Goal: Information Seeking & Learning: Learn about a topic

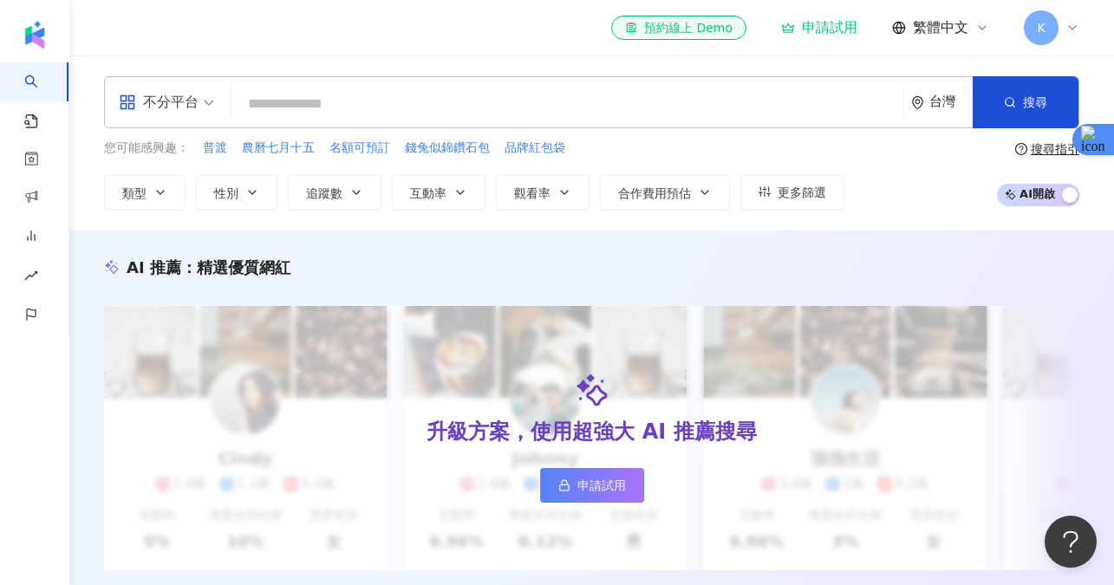
click at [838, 26] on div "申請試用" at bounding box center [819, 27] width 76 height 17
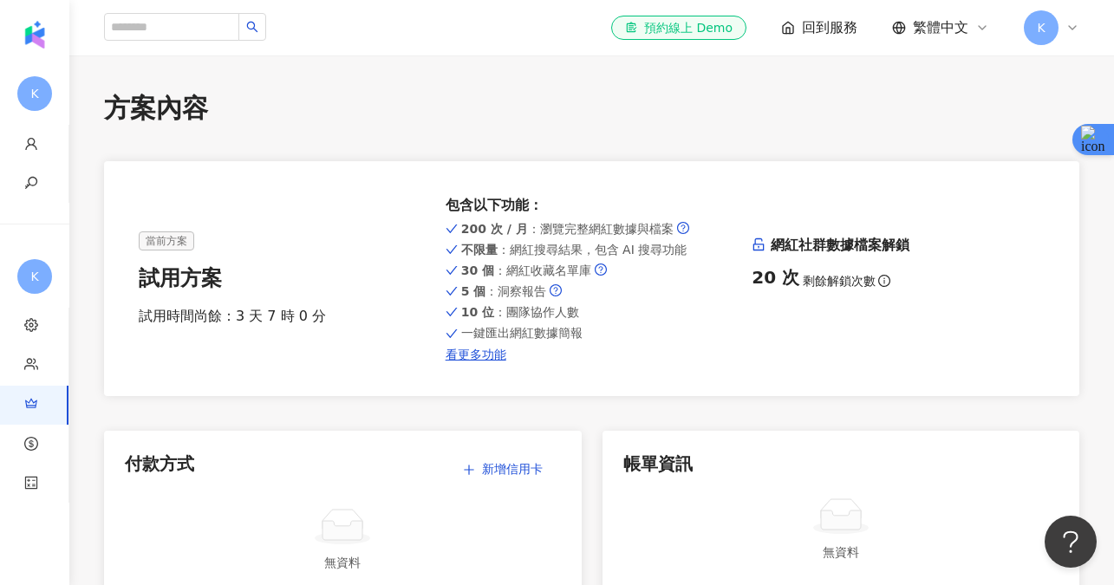
click at [1042, 34] on span "K" at bounding box center [1041, 27] width 8 height 19
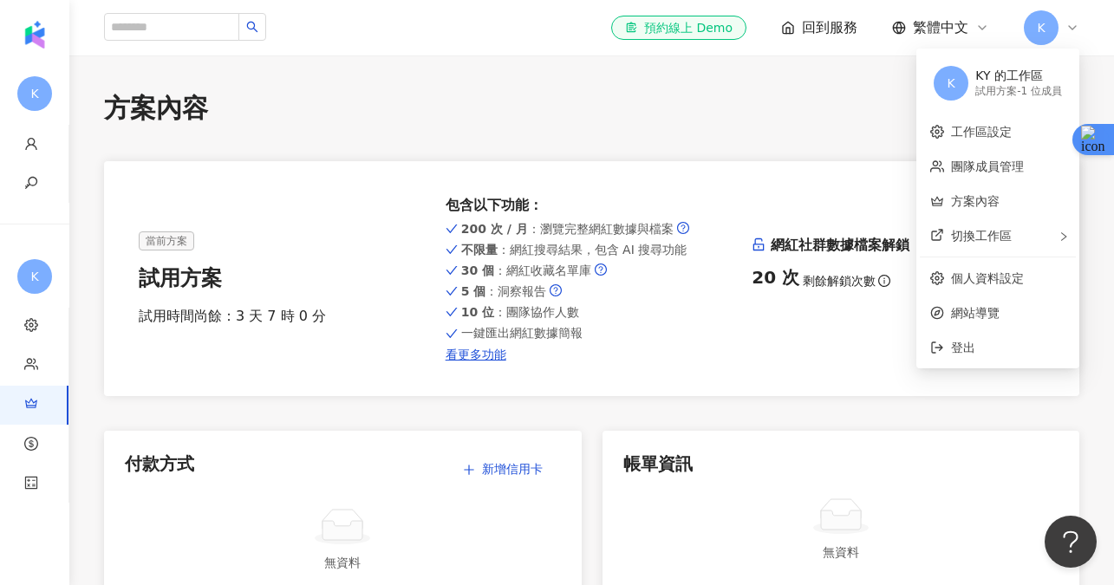
click at [800, 120] on div "方案內容" at bounding box center [591, 108] width 975 height 36
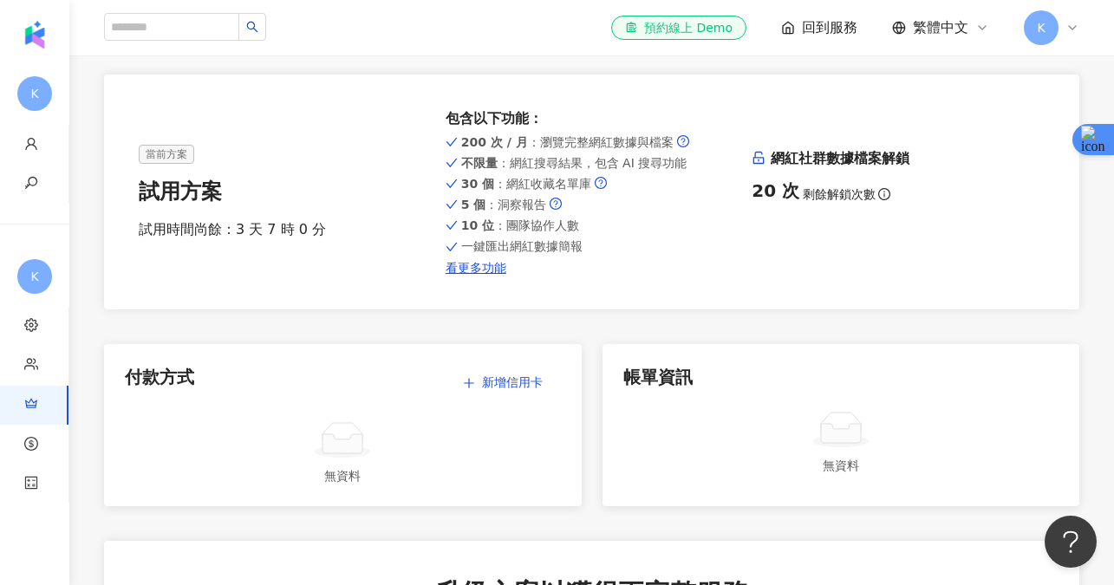
scroll to position [84, 0]
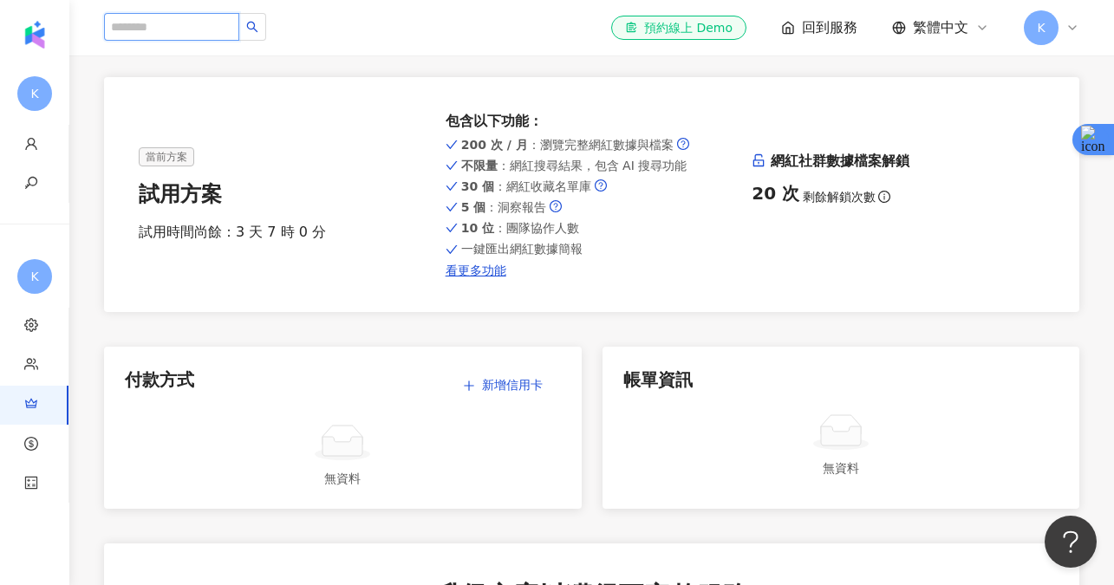
click at [180, 34] on input "search" at bounding box center [171, 27] width 135 height 28
type input "*"
type input "****"
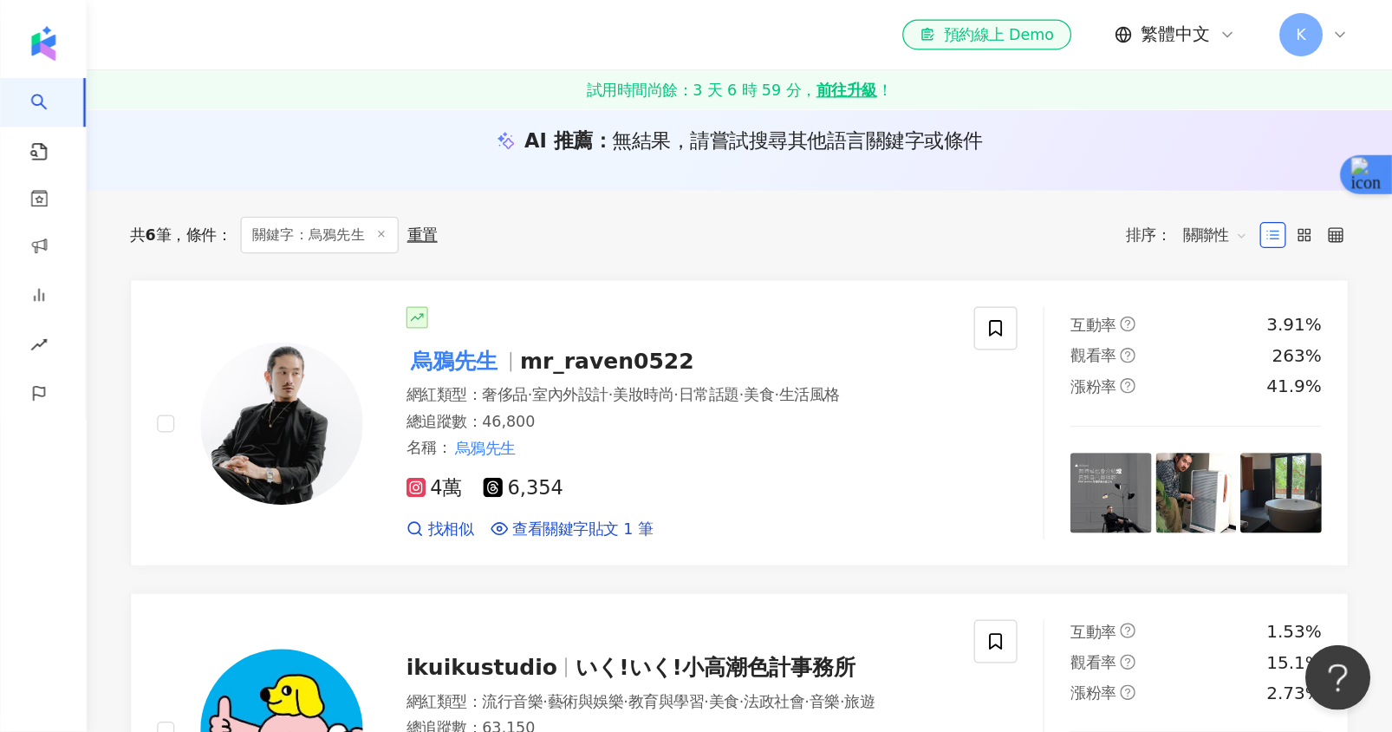
scroll to position [182, 0]
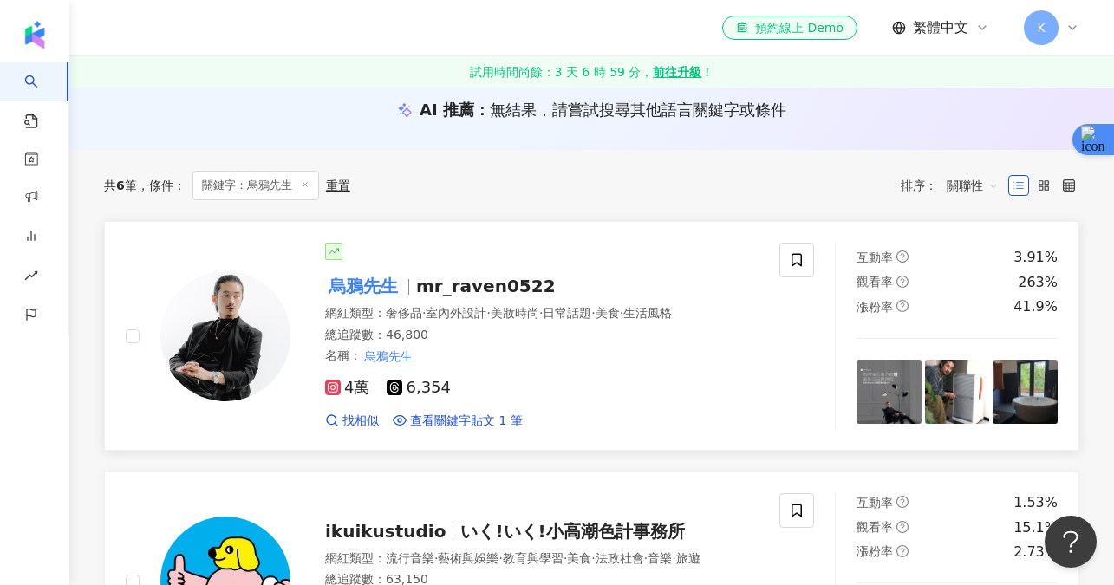
click at [287, 350] on img at bounding box center [225, 336] width 130 height 130
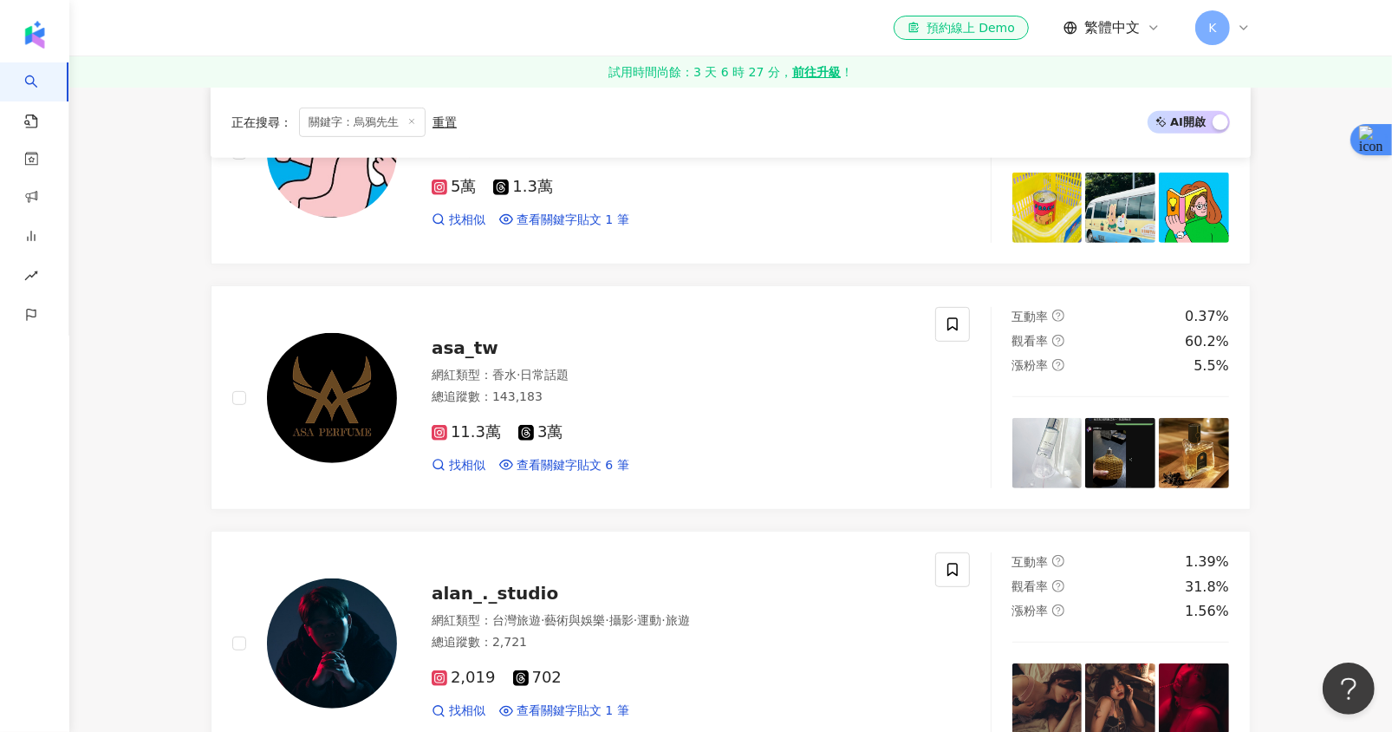
scroll to position [0, 0]
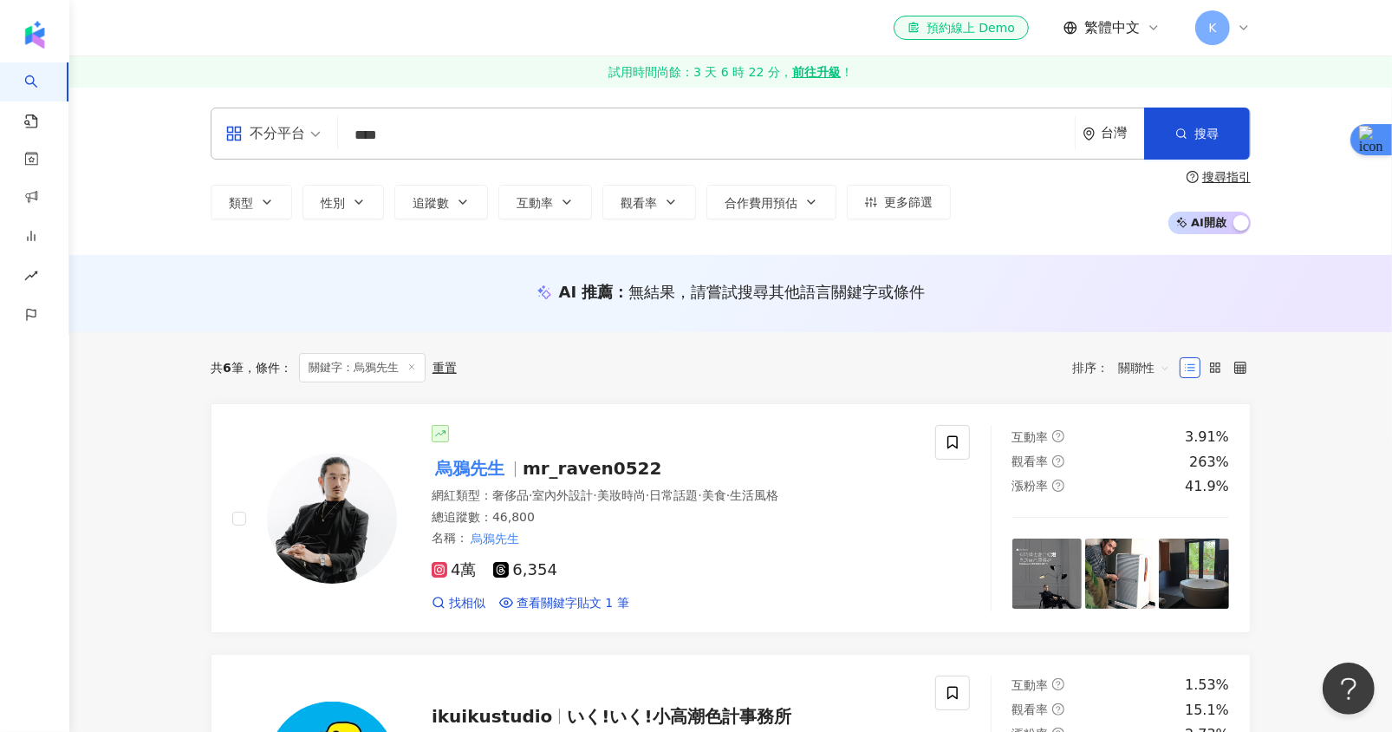
click at [898, 123] on input "****" at bounding box center [706, 135] width 723 height 33
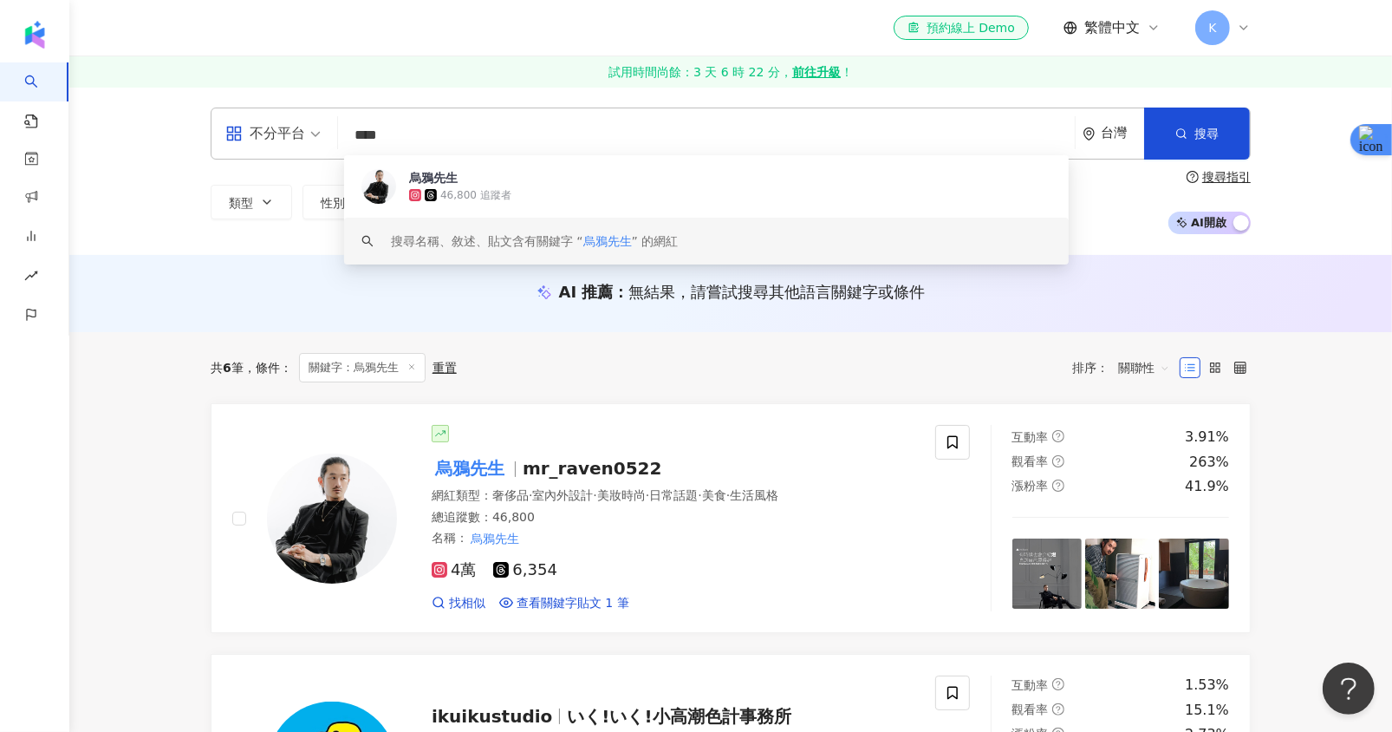
click at [198, 291] on div "AI 推薦 ： 無結果，請嘗試搜尋其他語言關鍵字或條件" at bounding box center [731, 297] width 1110 height 32
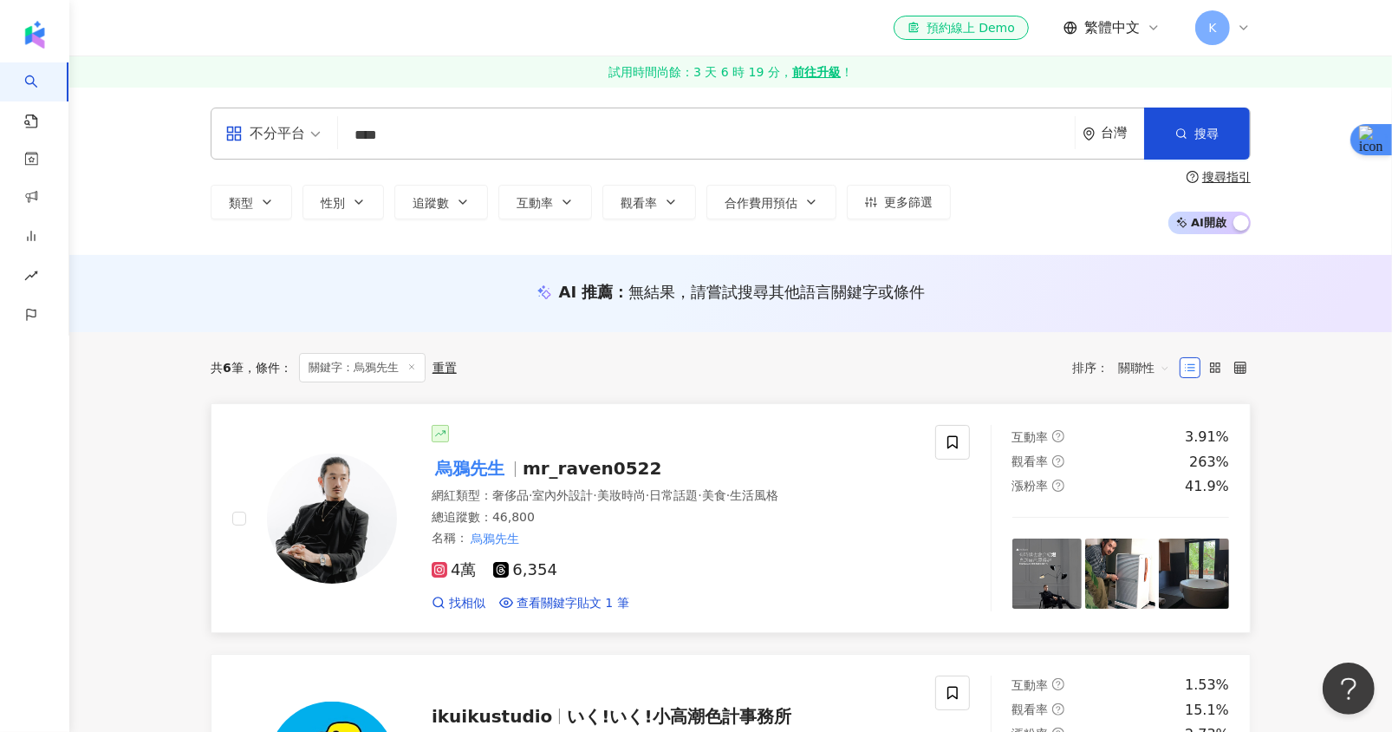
click at [595, 462] on span "mr_raven0522" at bounding box center [593, 468] width 140 height 21
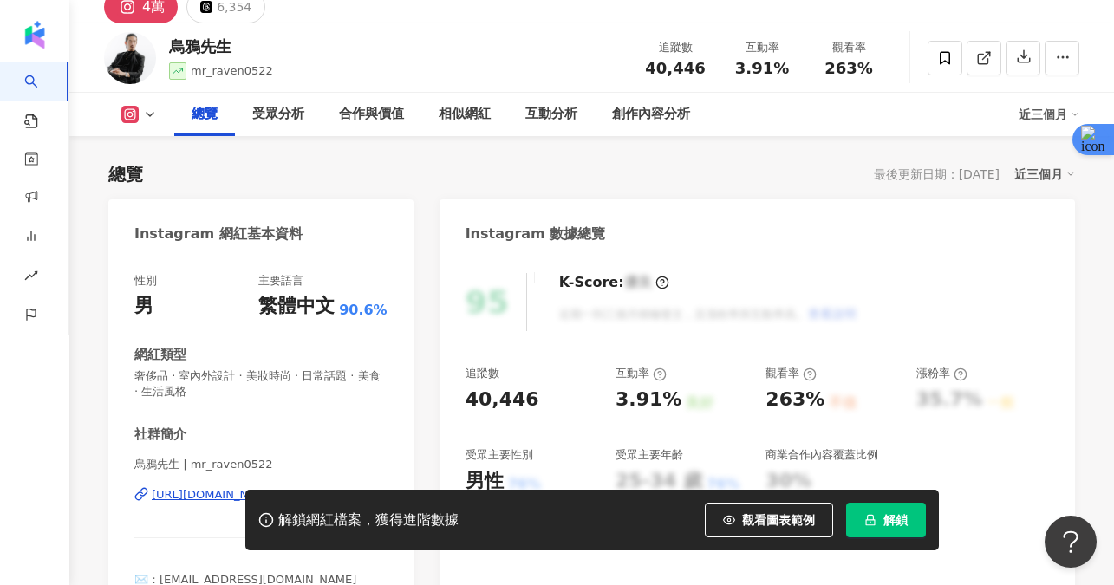
scroll to position [120, 0]
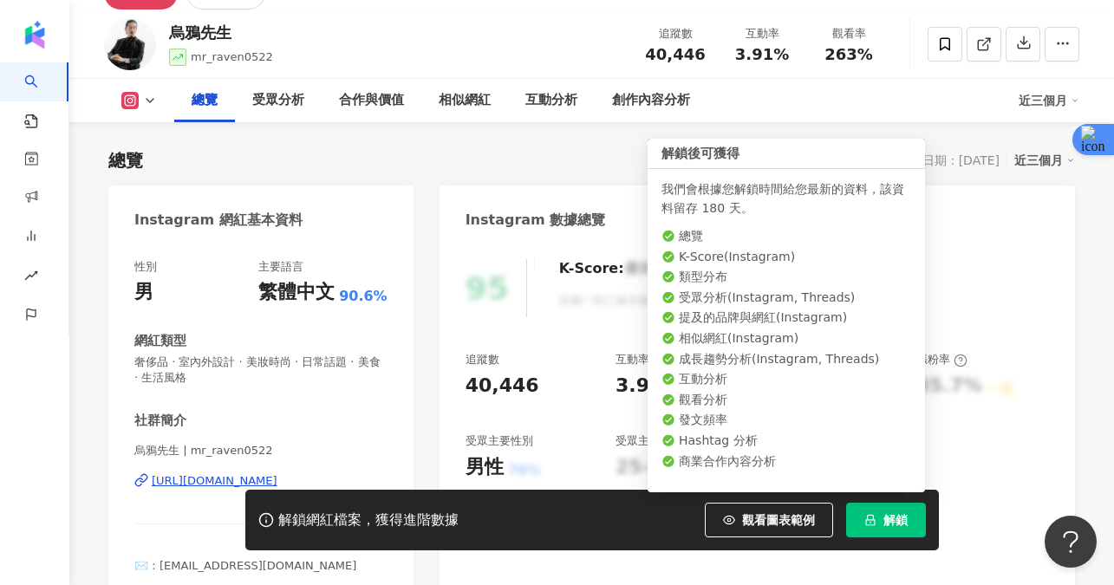
click at [864, 518] on icon "lock" at bounding box center [870, 520] width 12 height 12
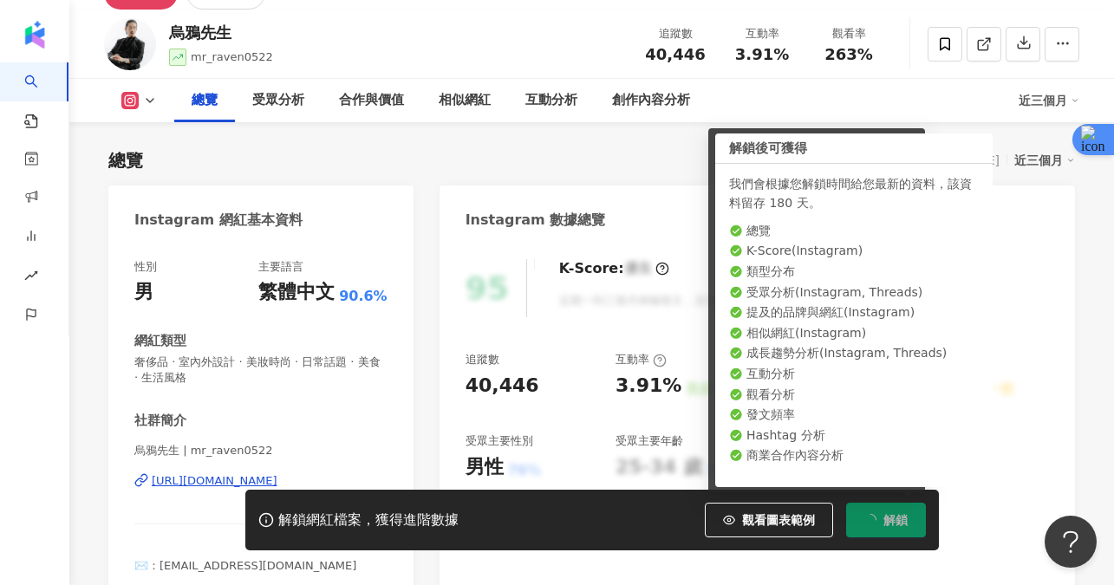
scroll to position [139, 0]
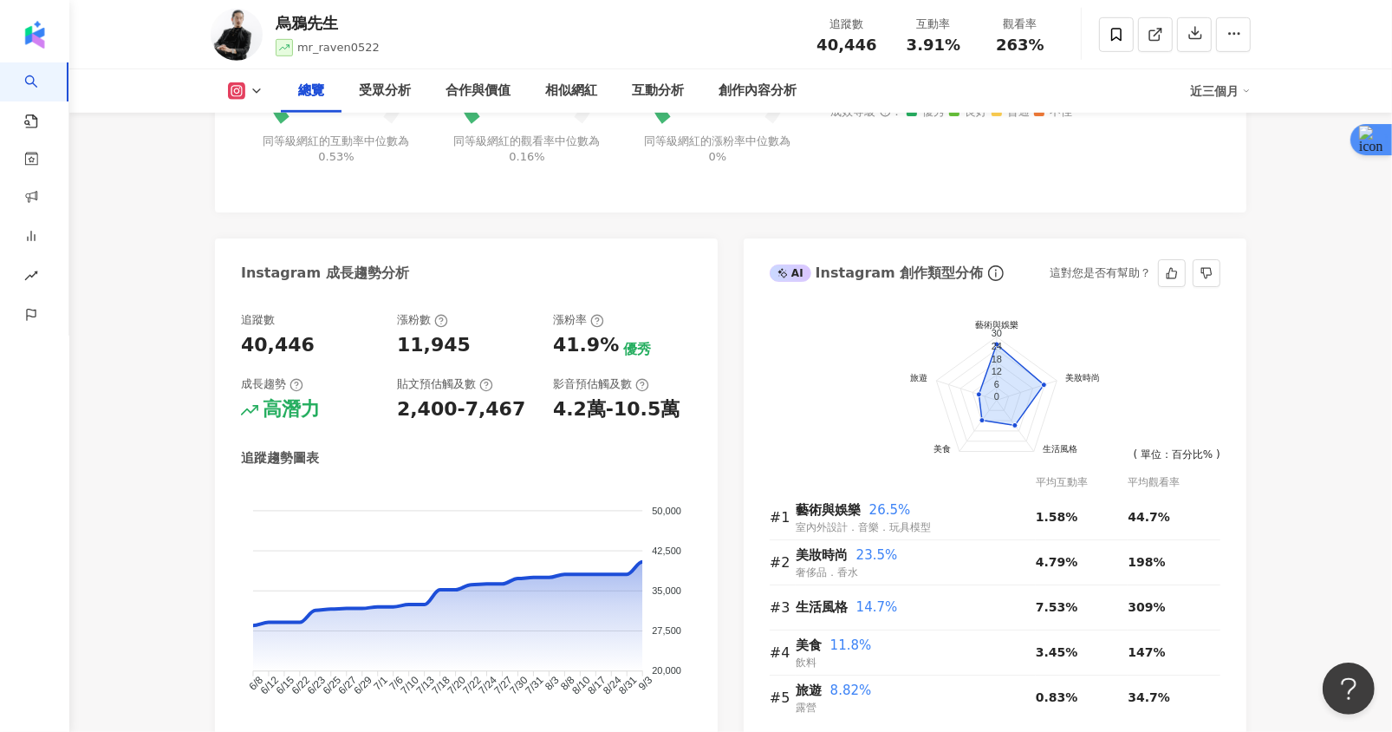
scroll to position [809, 0]
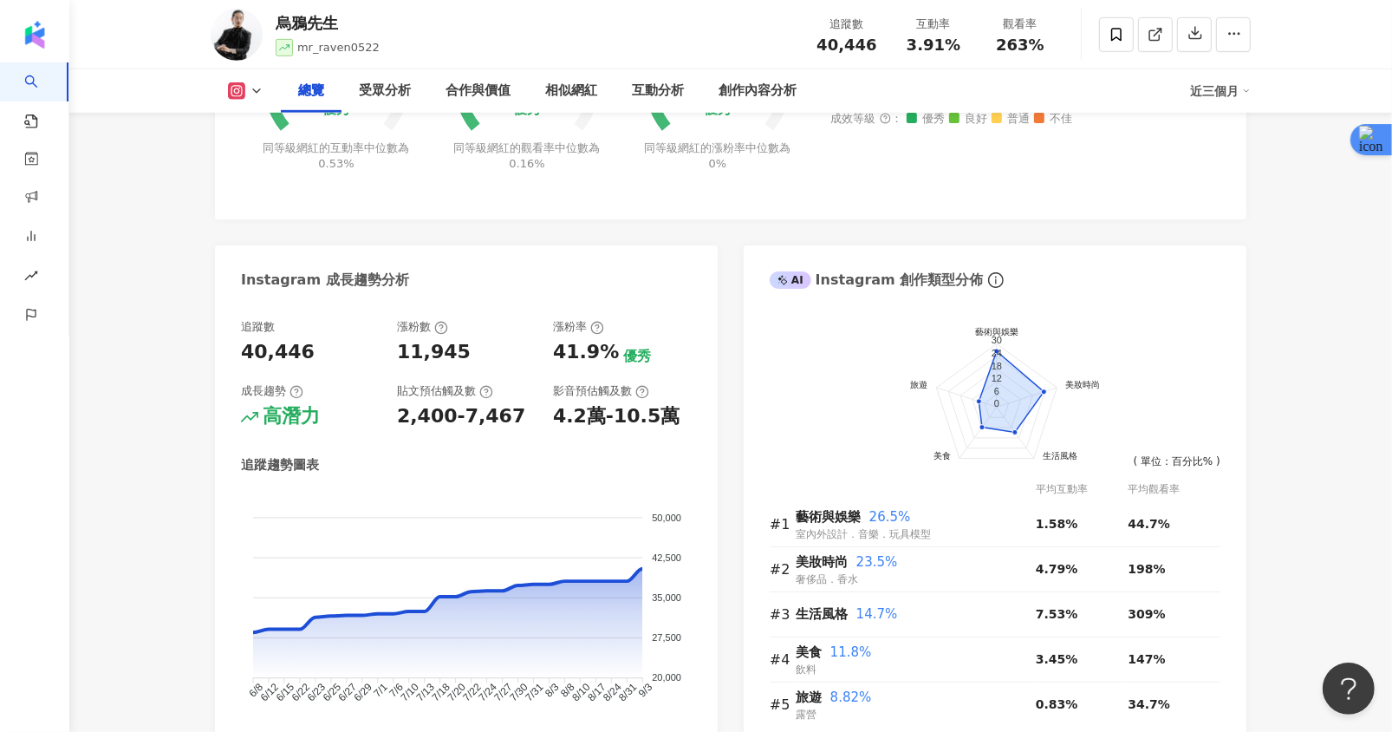
click at [905, 29] on div "互動率" at bounding box center [934, 24] width 66 height 17
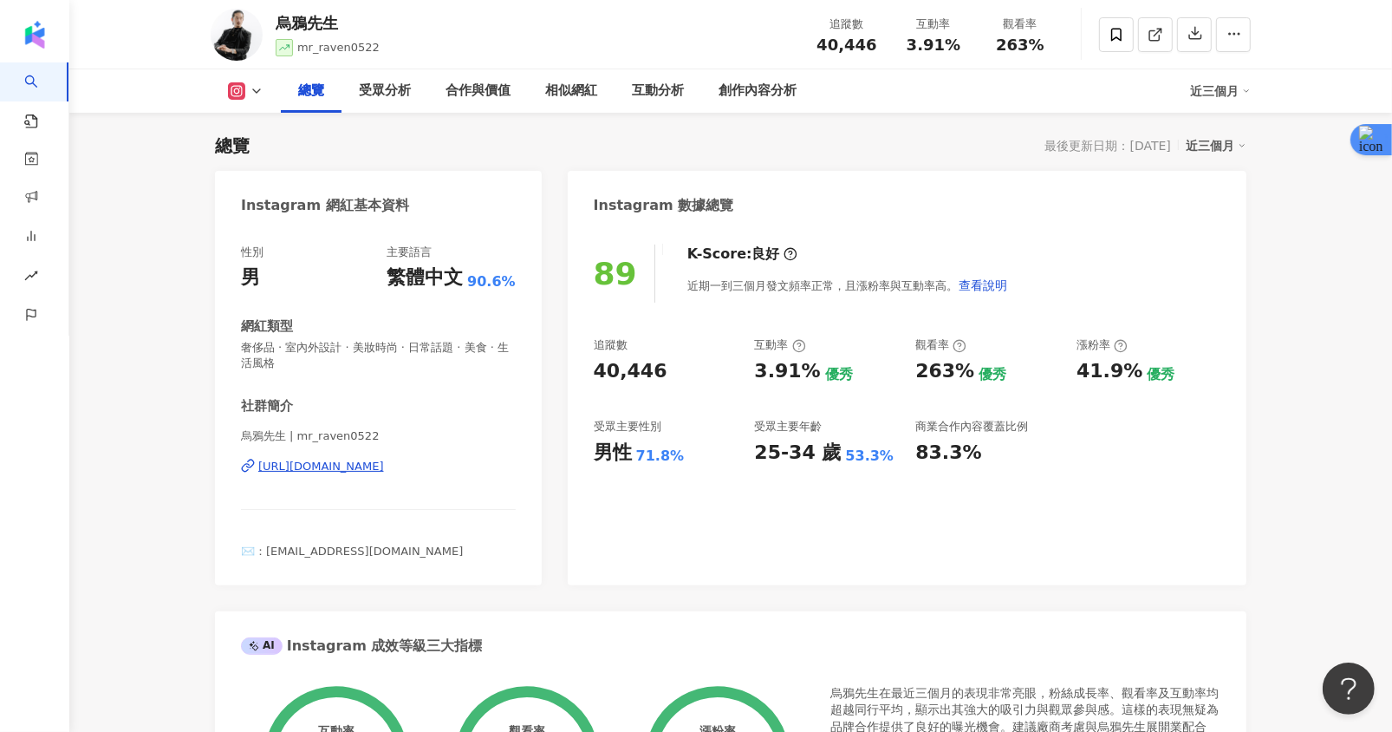
scroll to position [0, 0]
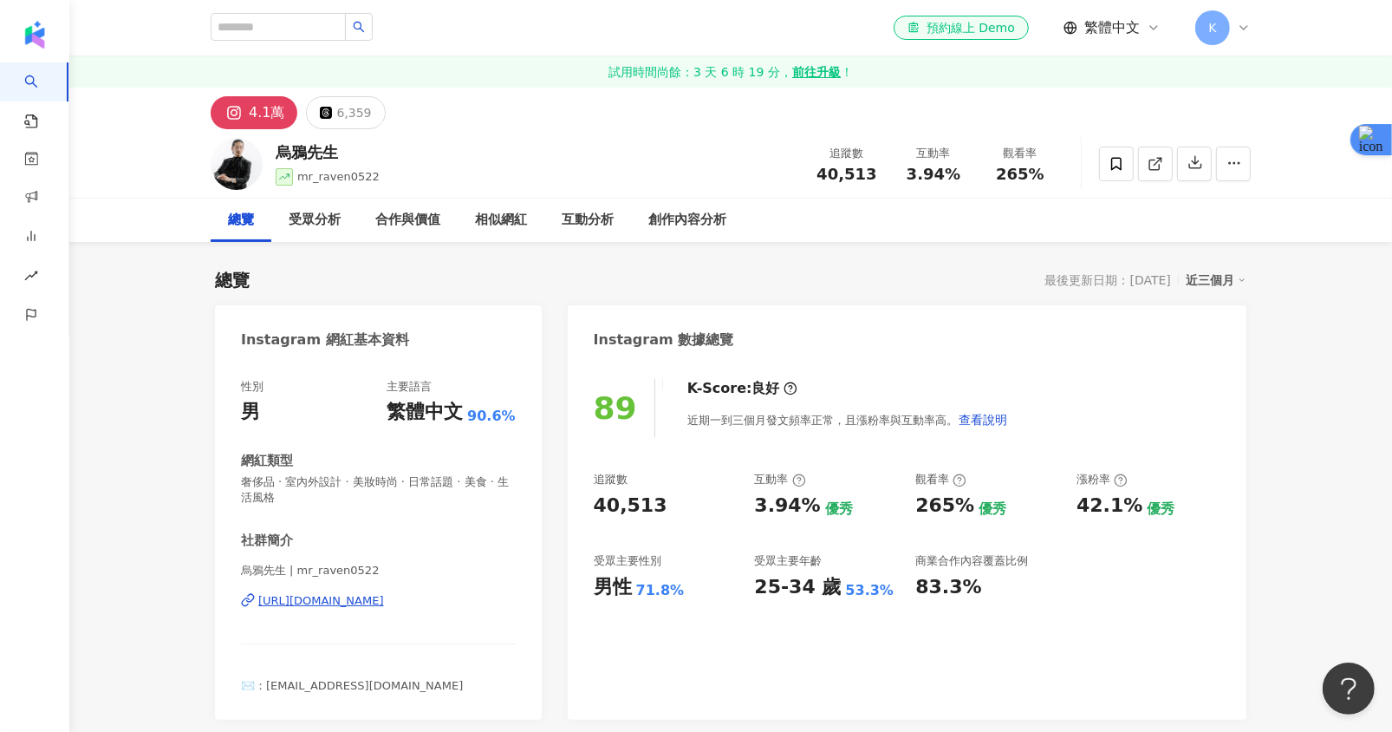
click at [725, 166] on div "烏鴉先生 mr_raven0522 追蹤數 40,513 互動率 3.94% 觀看率 265%" at bounding box center [731, 163] width 1110 height 68
